Goal: Task Accomplishment & Management: Use online tool/utility

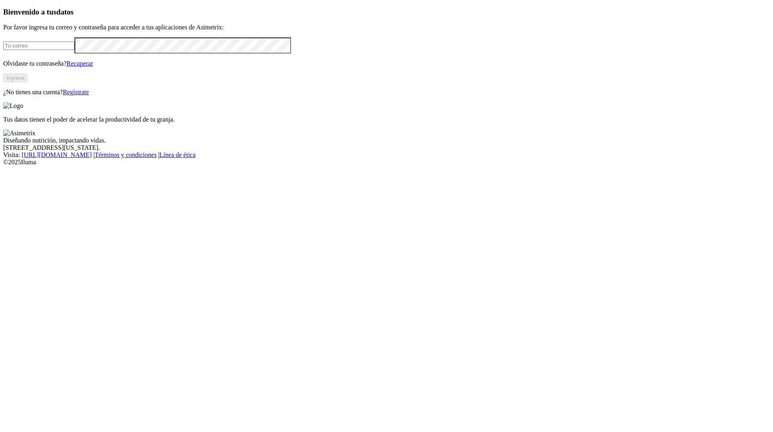
type input "[PERSON_NAME][EMAIL_ADDRESS][PERSON_NAME][DOMAIN_NAME]"
click at [27, 82] on button "Ingresa" at bounding box center [15, 78] width 24 height 8
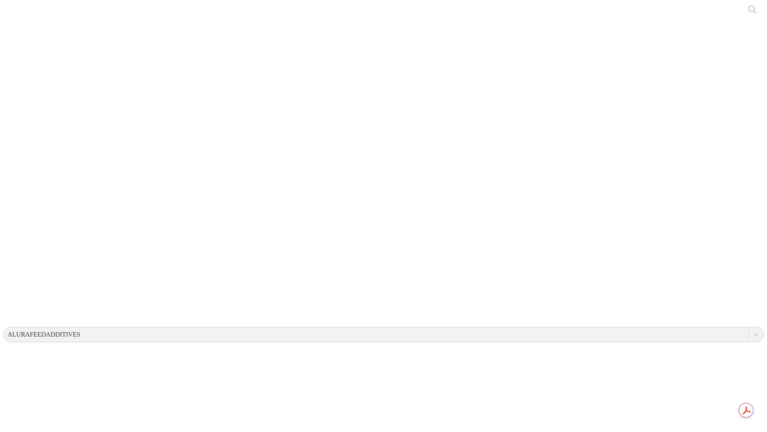
type input "USFM001 y USFM002"
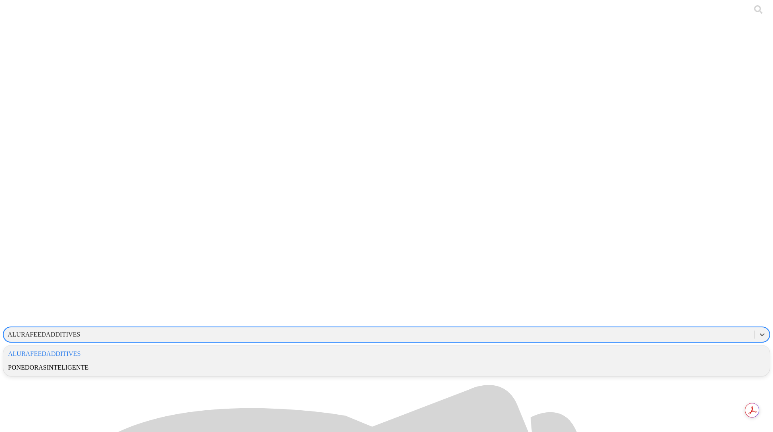
click at [80, 331] on div "ALURAFEEDADDITIVES" at bounding box center [44, 334] width 72 height 7
click at [659, 347] on div "ALURAFEEDADDITIVES" at bounding box center [386, 354] width 766 height 14
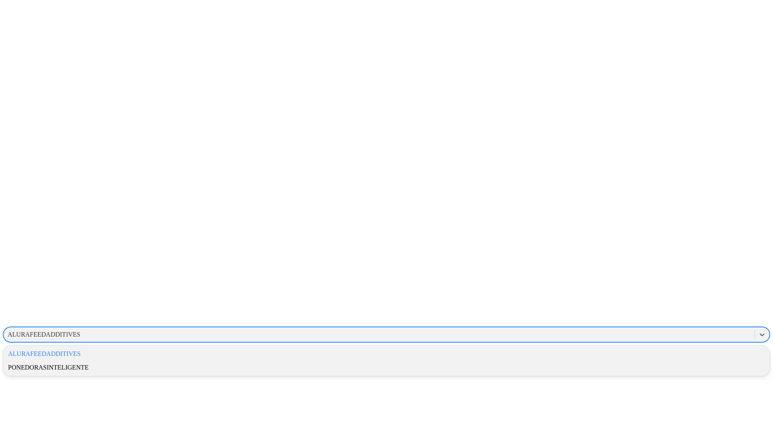
click at [80, 331] on div "ALURAFEEDADDITIVES" at bounding box center [44, 334] width 72 height 7
click at [641, 347] on div "ALURAFEEDADDITIVES" at bounding box center [386, 354] width 766 height 14
